Goal: Find specific page/section: Find specific page/section

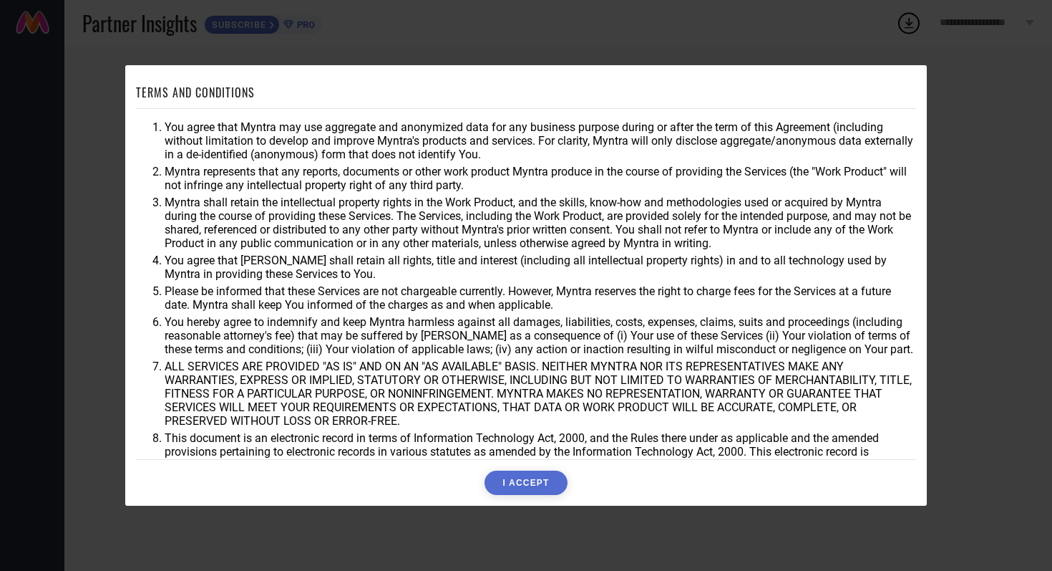
click at [546, 483] on button "I ACCEPT" at bounding box center [526, 482] width 82 height 24
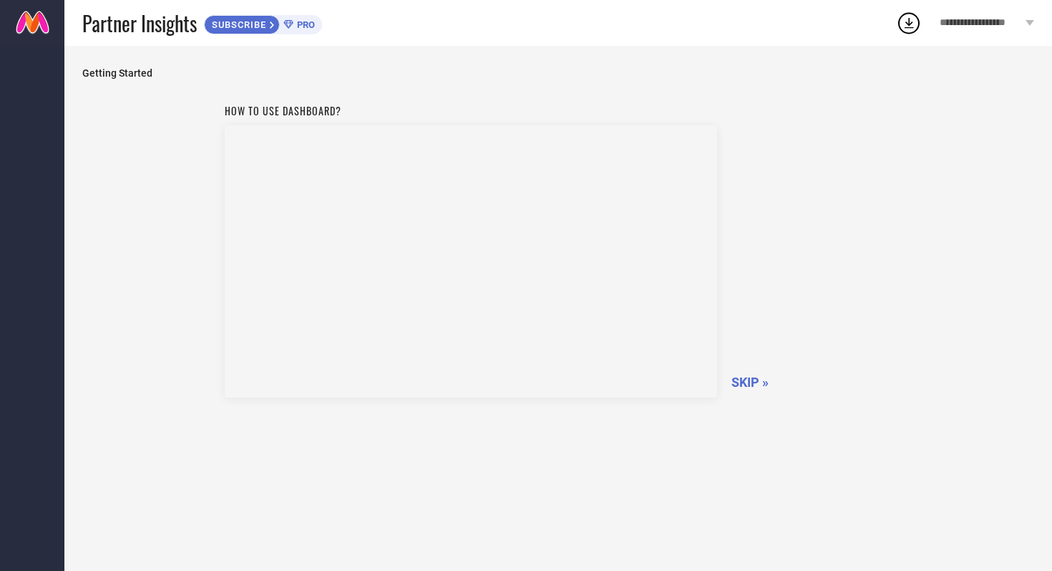
click at [757, 379] on span "SKIP »" at bounding box center [750, 381] width 37 height 15
